Goal: Navigation & Orientation: Go to known website

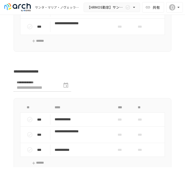
scroll to position [1690, 0]
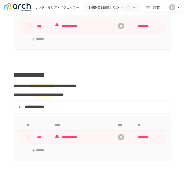
scroll to position [648, 0]
